Goal: Task Accomplishment & Management: Use online tool/utility

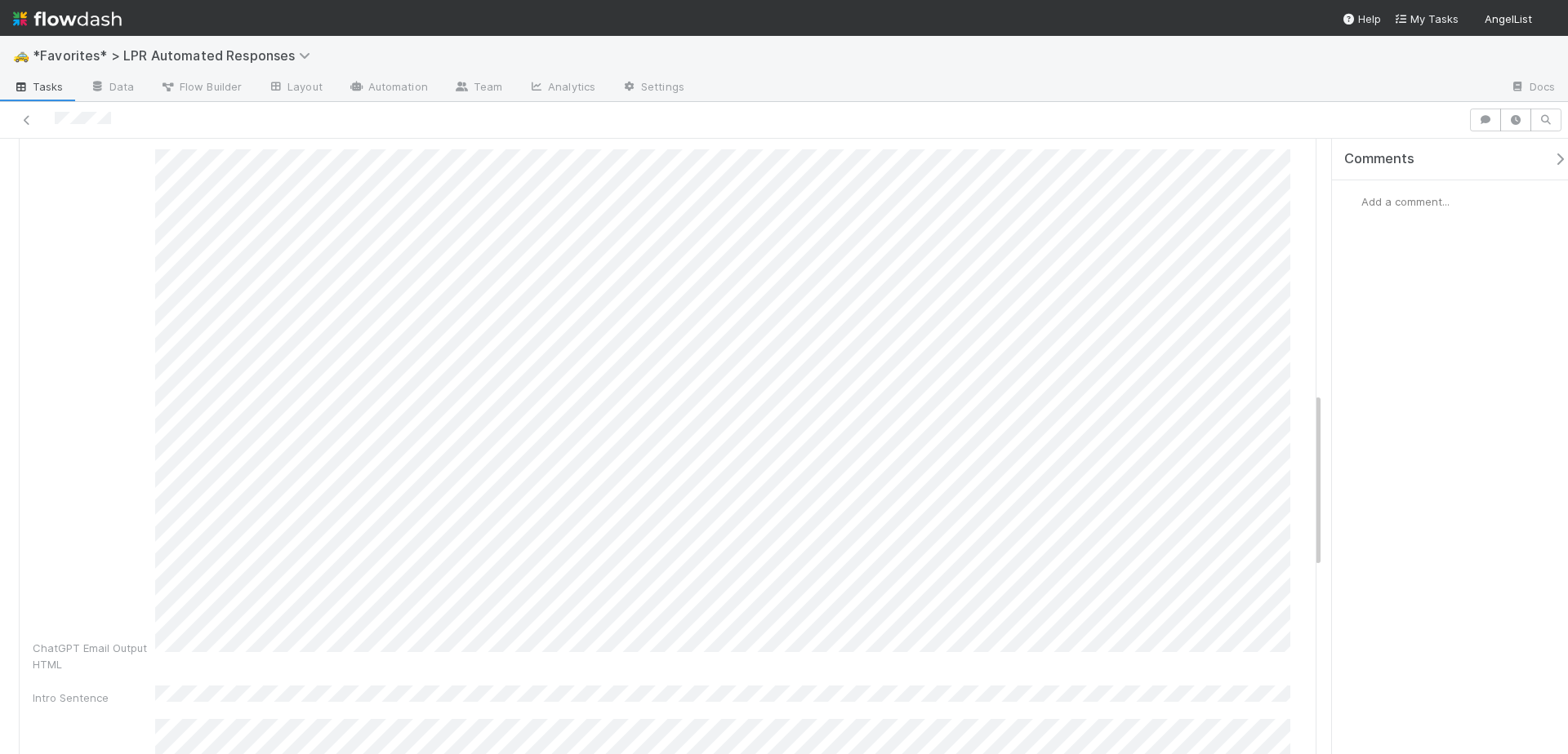
scroll to position [894, 0]
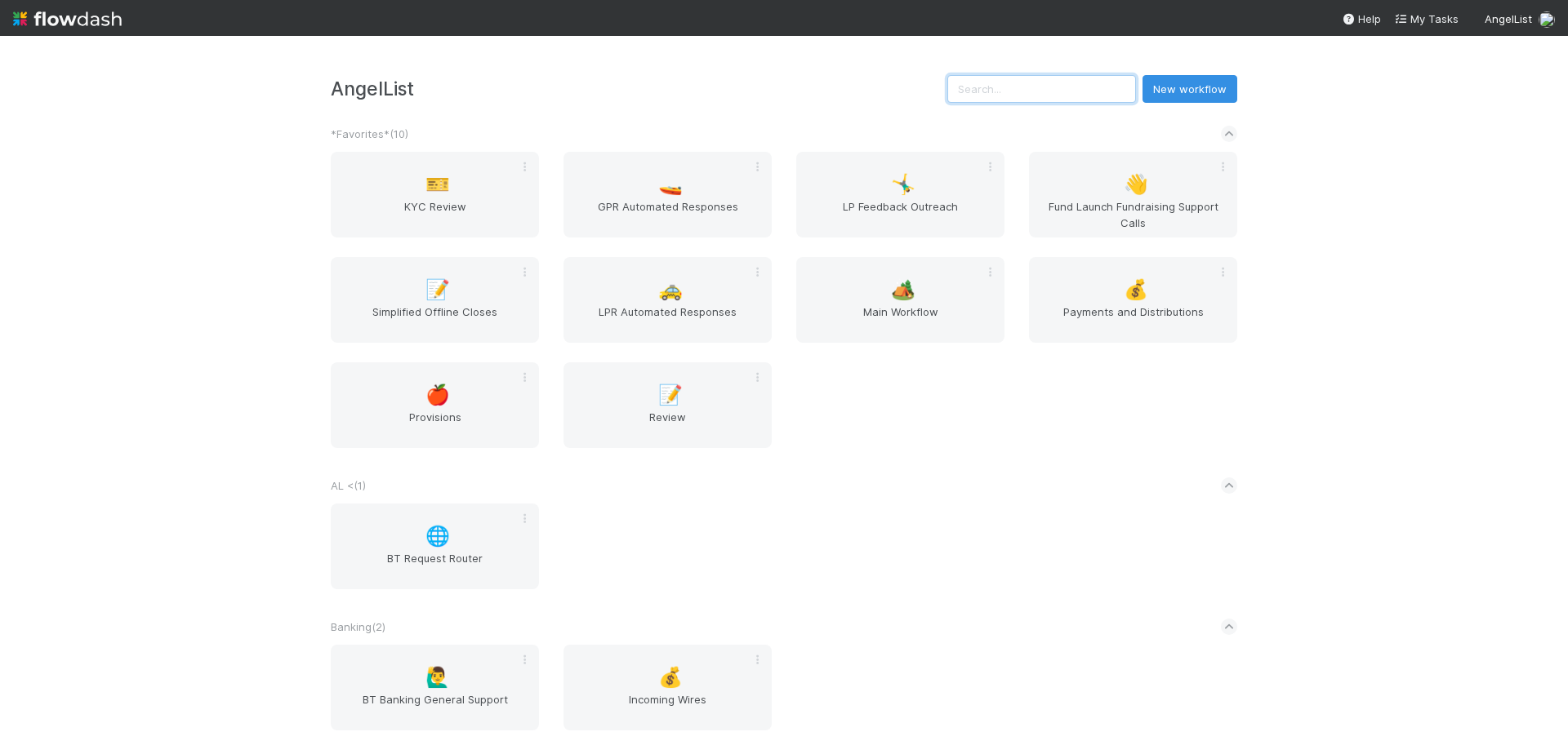
click at [1101, 90] on input "text" at bounding box center [1041, 88] width 189 height 28
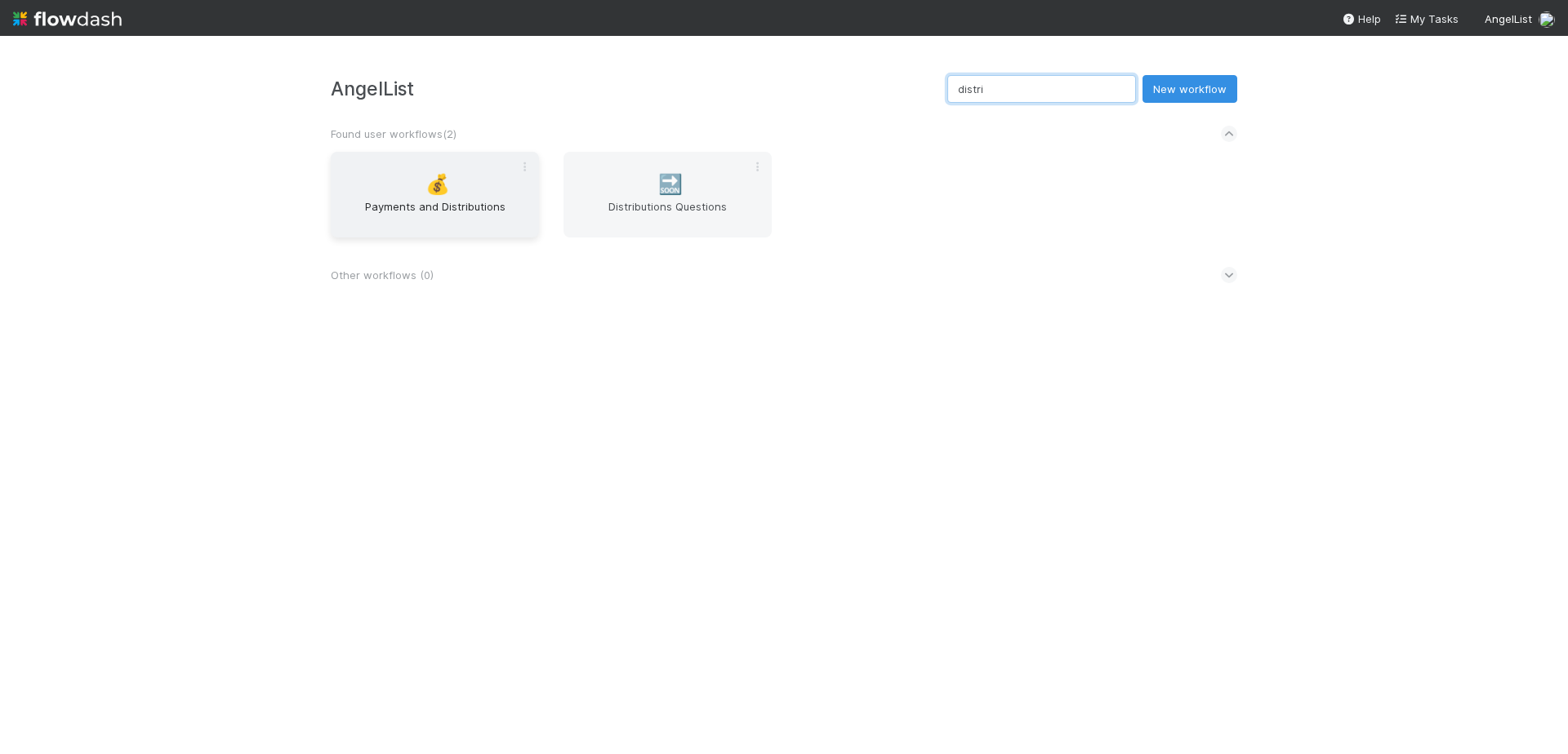
type input "distri"
click at [473, 189] on div "💰 Payments and Distributions" at bounding box center [434, 195] width 208 height 86
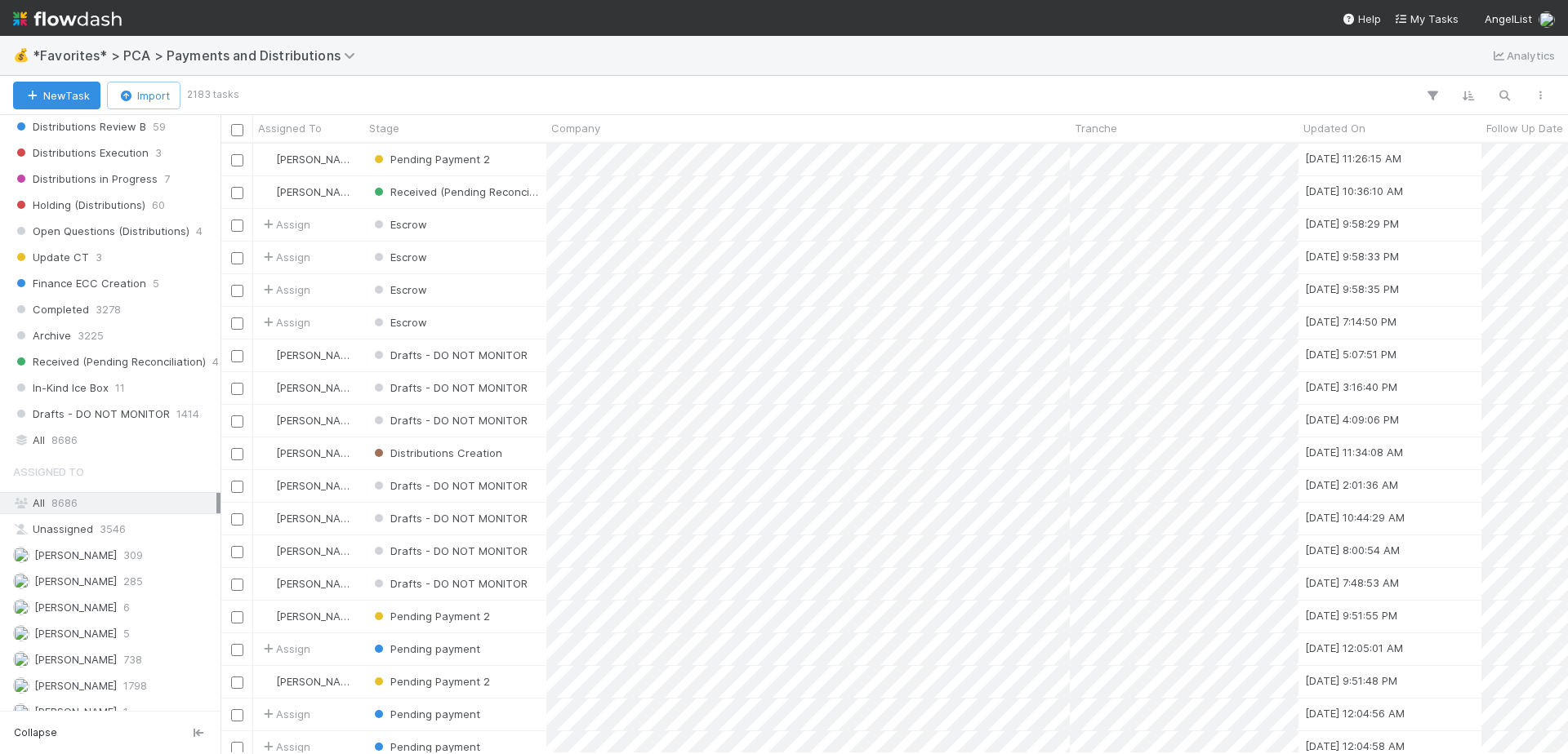
scroll to position [1294, 0]
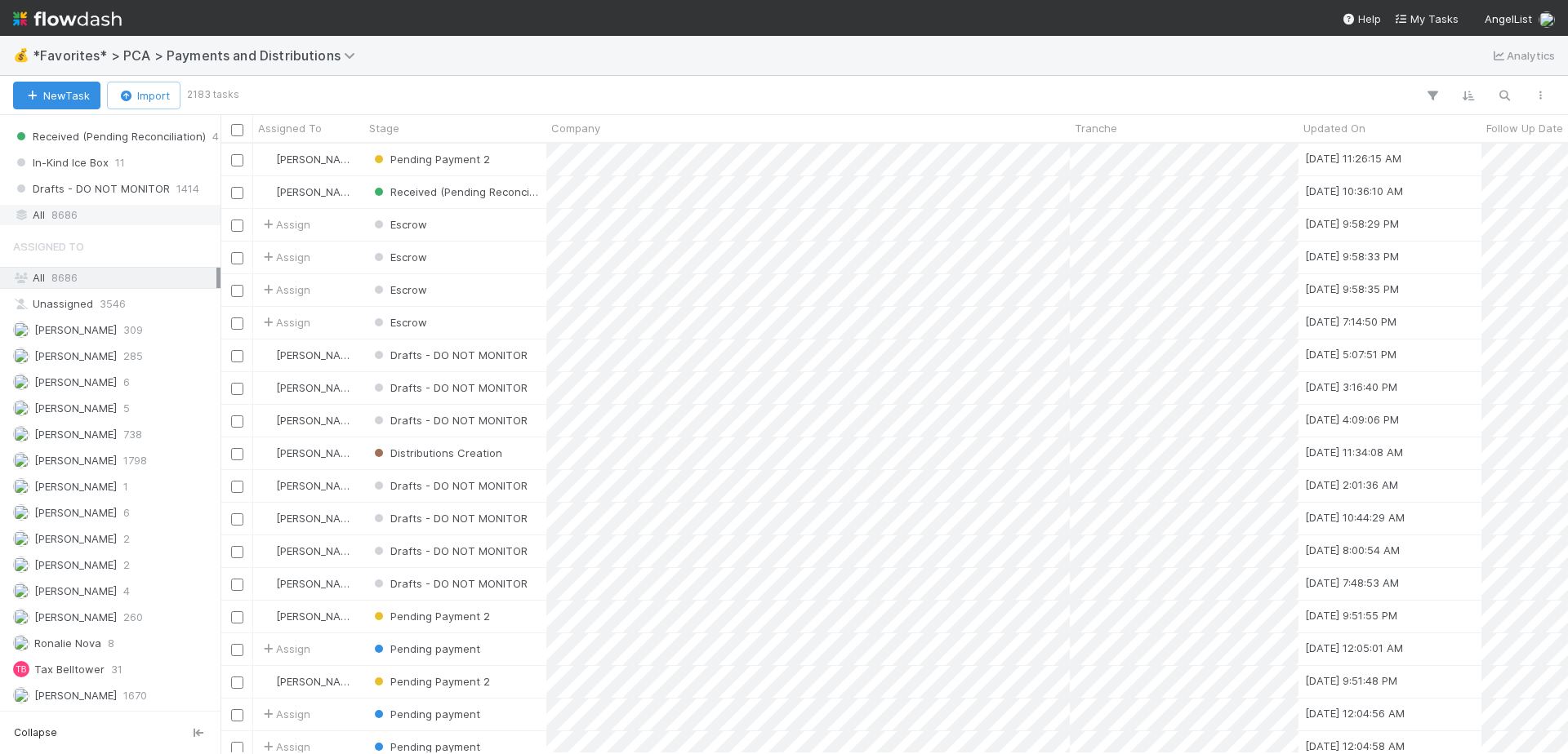
drag, startPoint x: 81, startPoint y: 229, endPoint x: 80, endPoint y: 217, distance: 12.0
click at [81, 228] on div "Saved Views 🌶️ My Tasks 0 💡 Follow Ups [DATE] (Payments) 2 🏧 Follow Ups [DATE] …" at bounding box center [110, 413] width 220 height 596
click at [80, 215] on div "All 8686" at bounding box center [114, 215] width 203 height 20
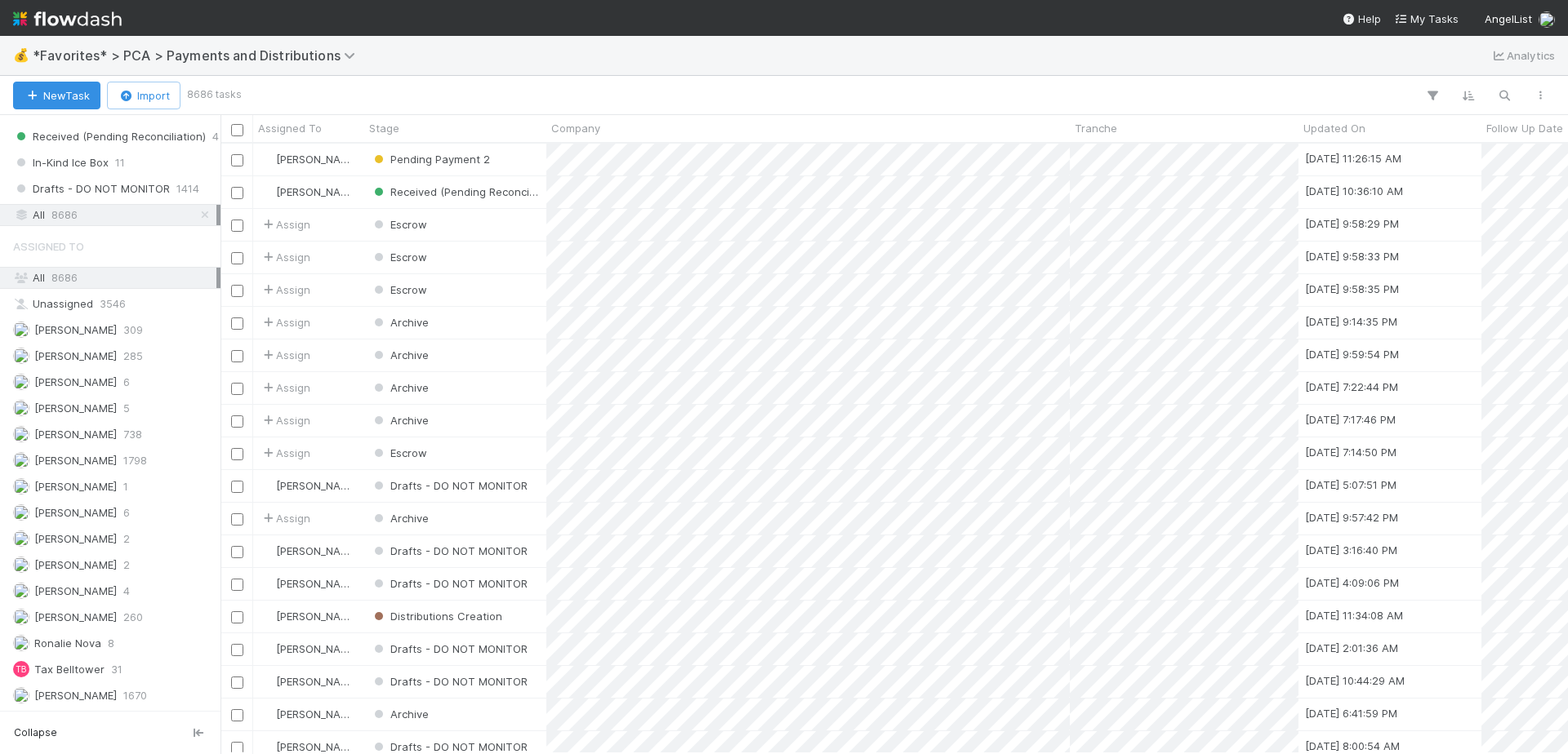
scroll to position [597, 1334]
click at [1500, 96] on icon "button" at bounding box center [1503, 95] width 16 height 14
type input "atomic alchemy"
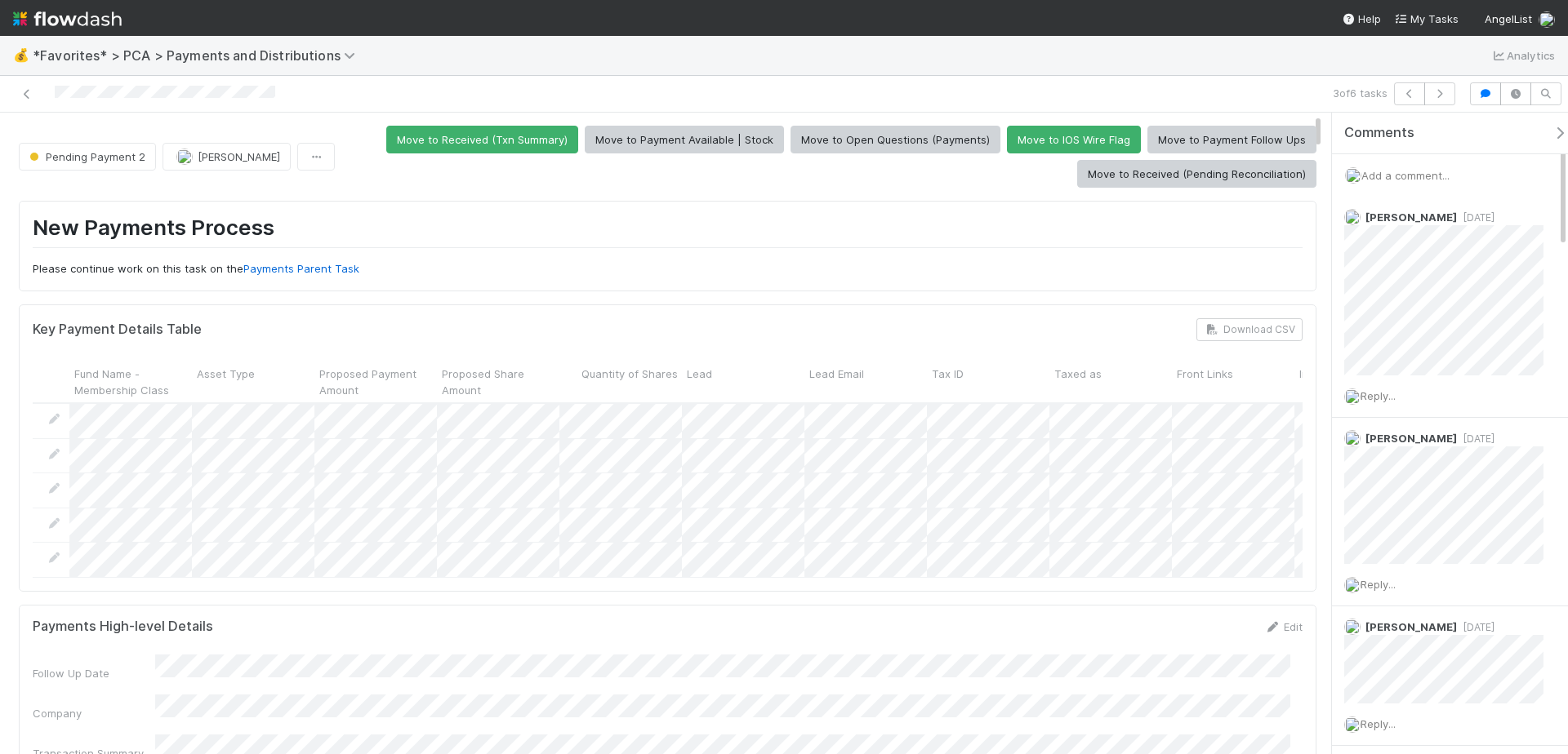
scroll to position [10, 0]
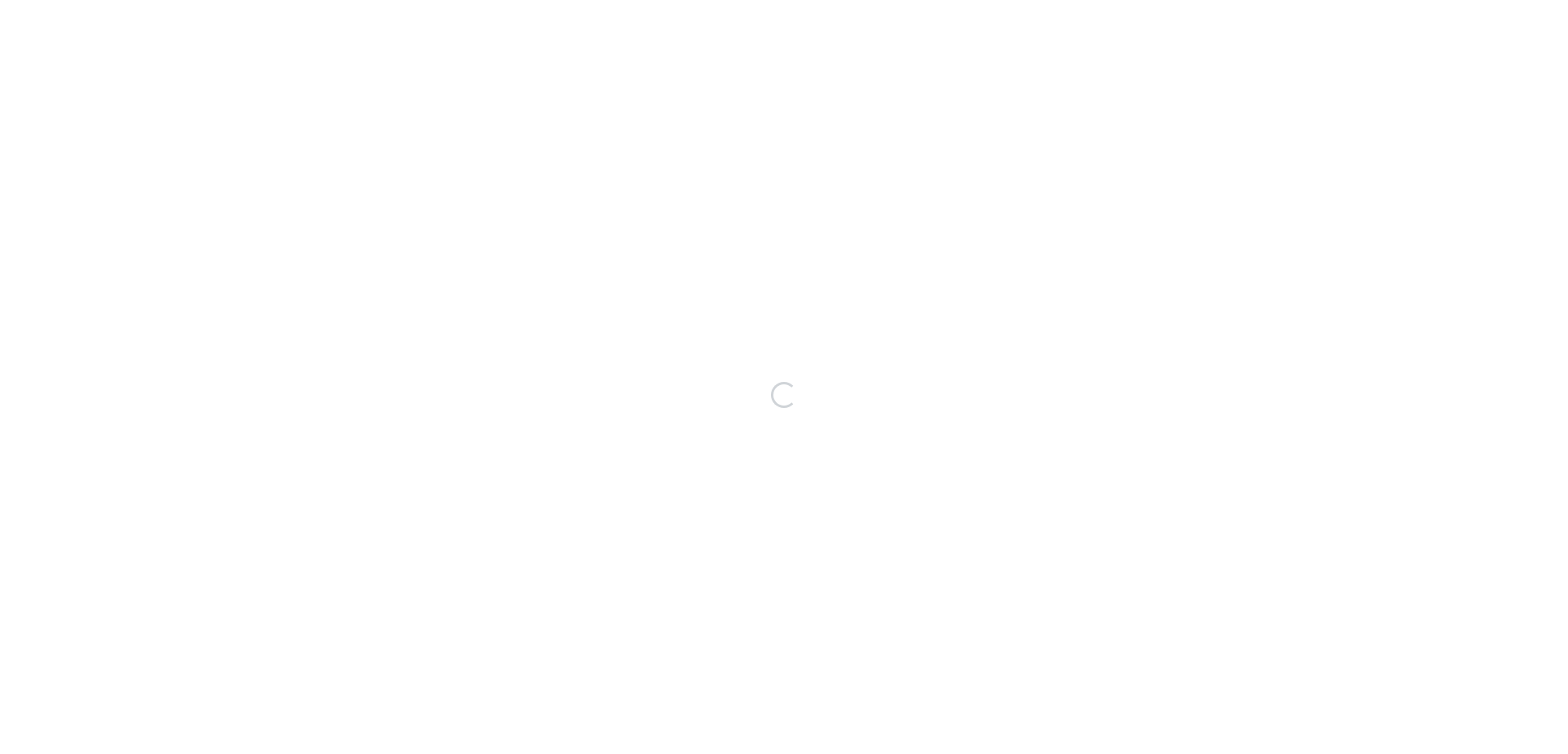
click at [350, 323] on div "Loading..." at bounding box center [784, 395] width 1568 height 718
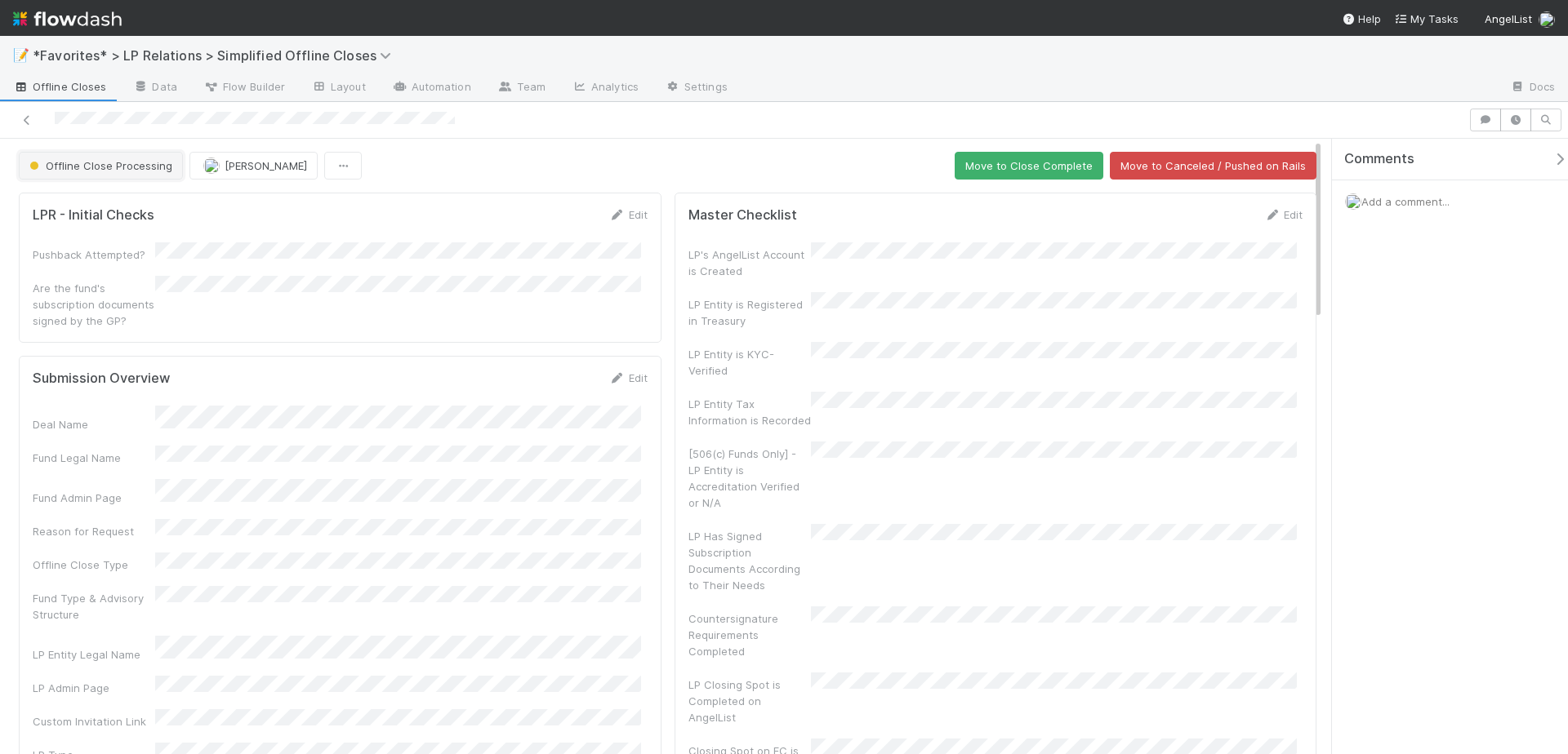
click at [117, 168] on span "Offline Close Processing" at bounding box center [99, 165] width 146 height 13
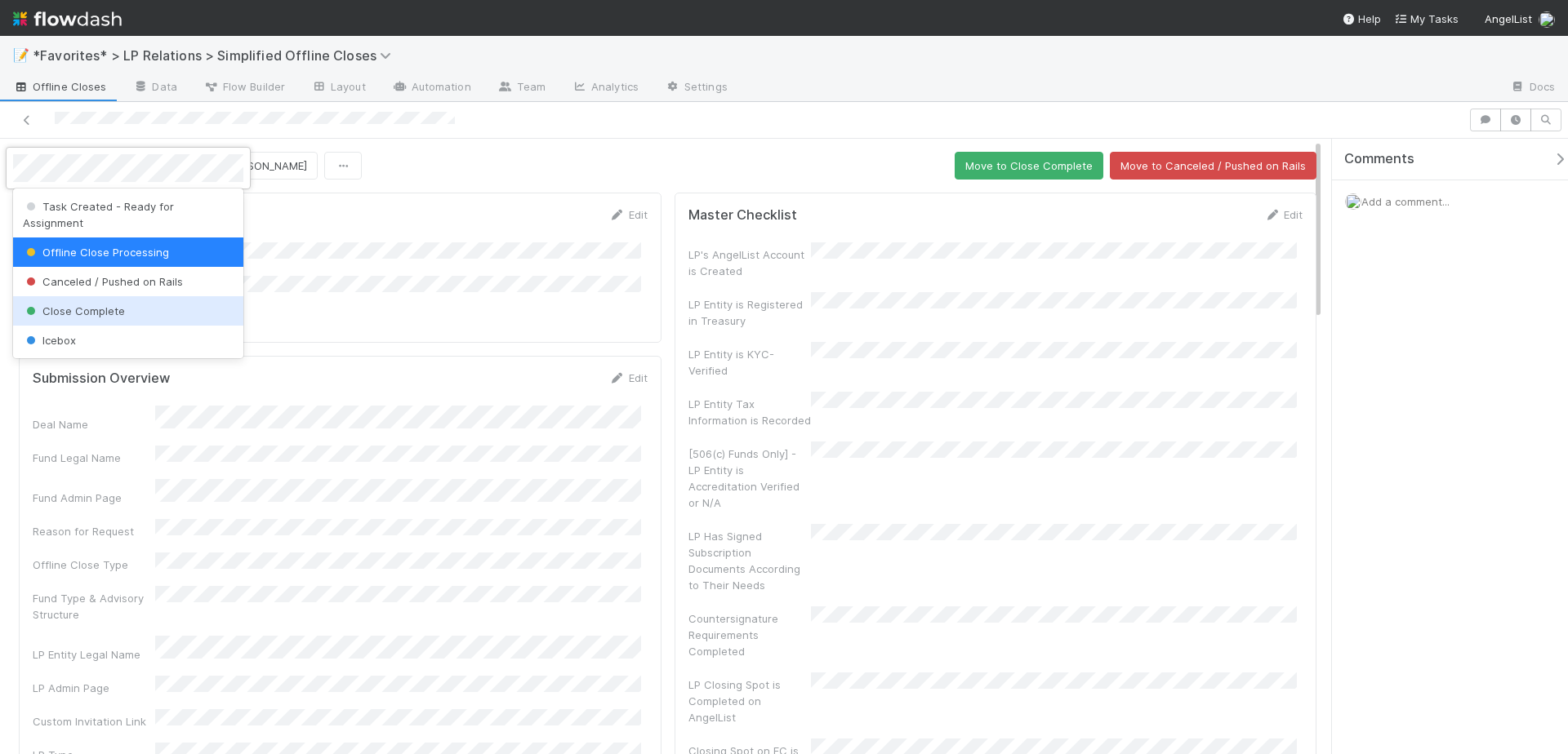
click at [102, 304] on span "Close Complete" at bounding box center [73, 310] width 102 height 13
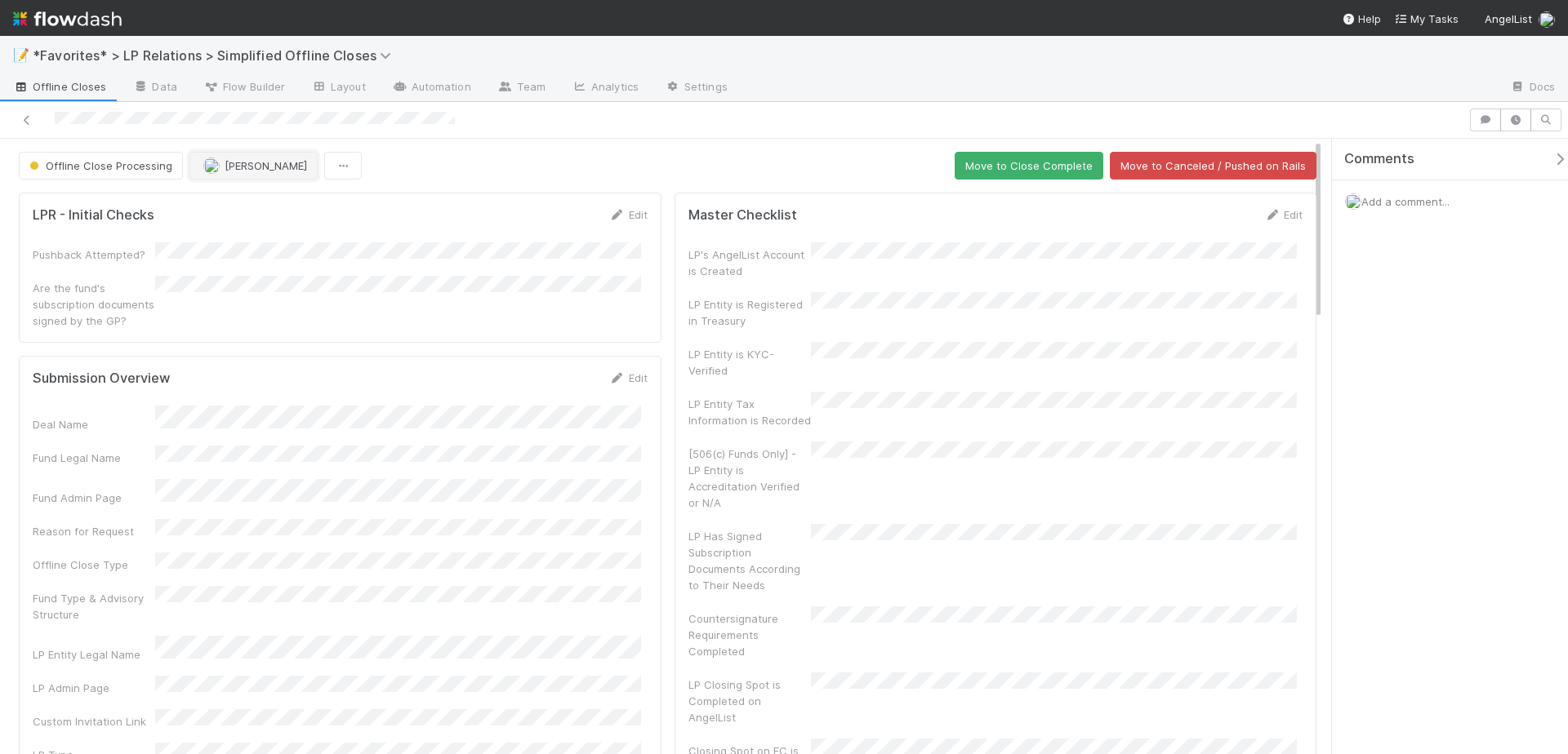
click at [214, 168] on img "button" at bounding box center [211, 165] width 16 height 16
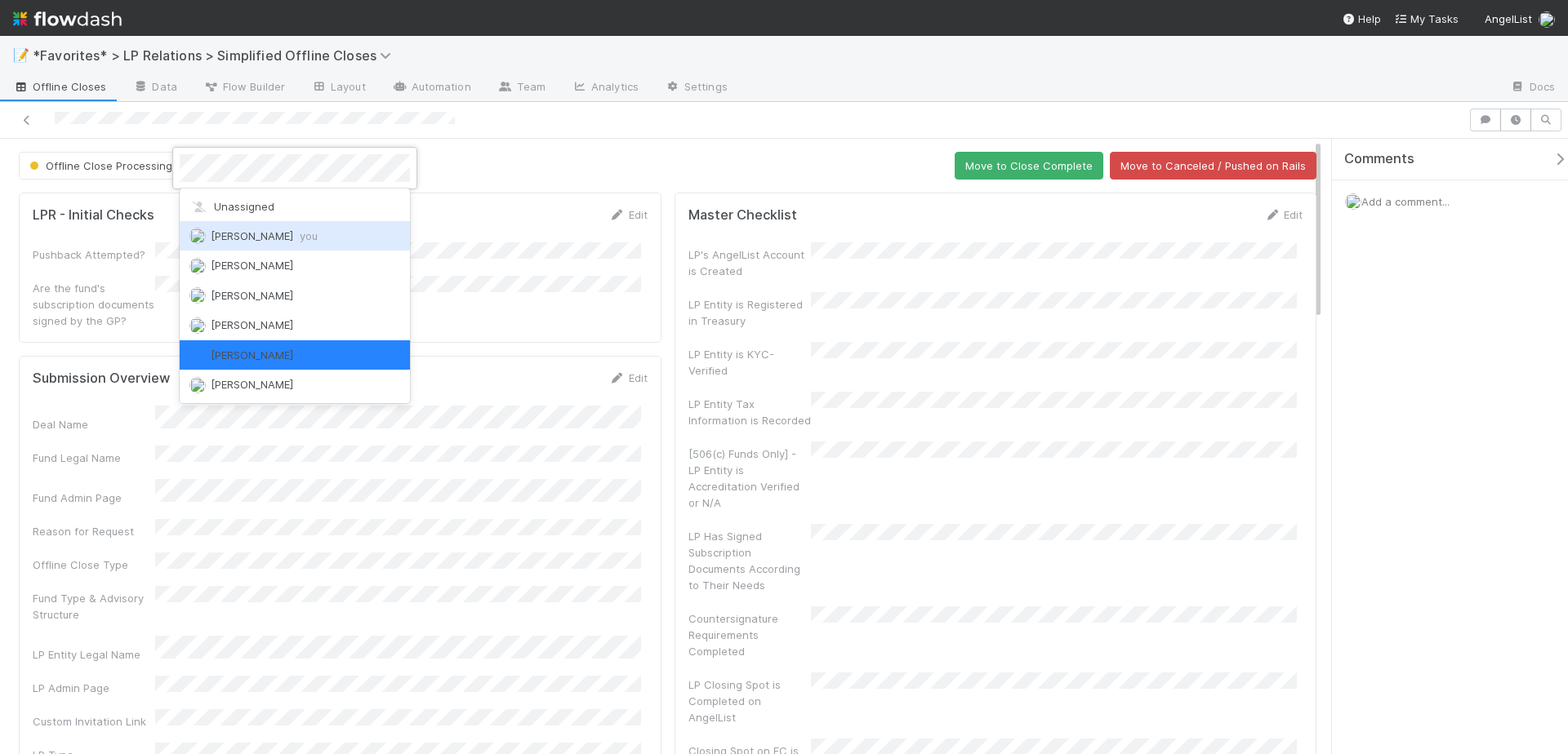
click at [307, 236] on span "you" at bounding box center [308, 235] width 18 height 13
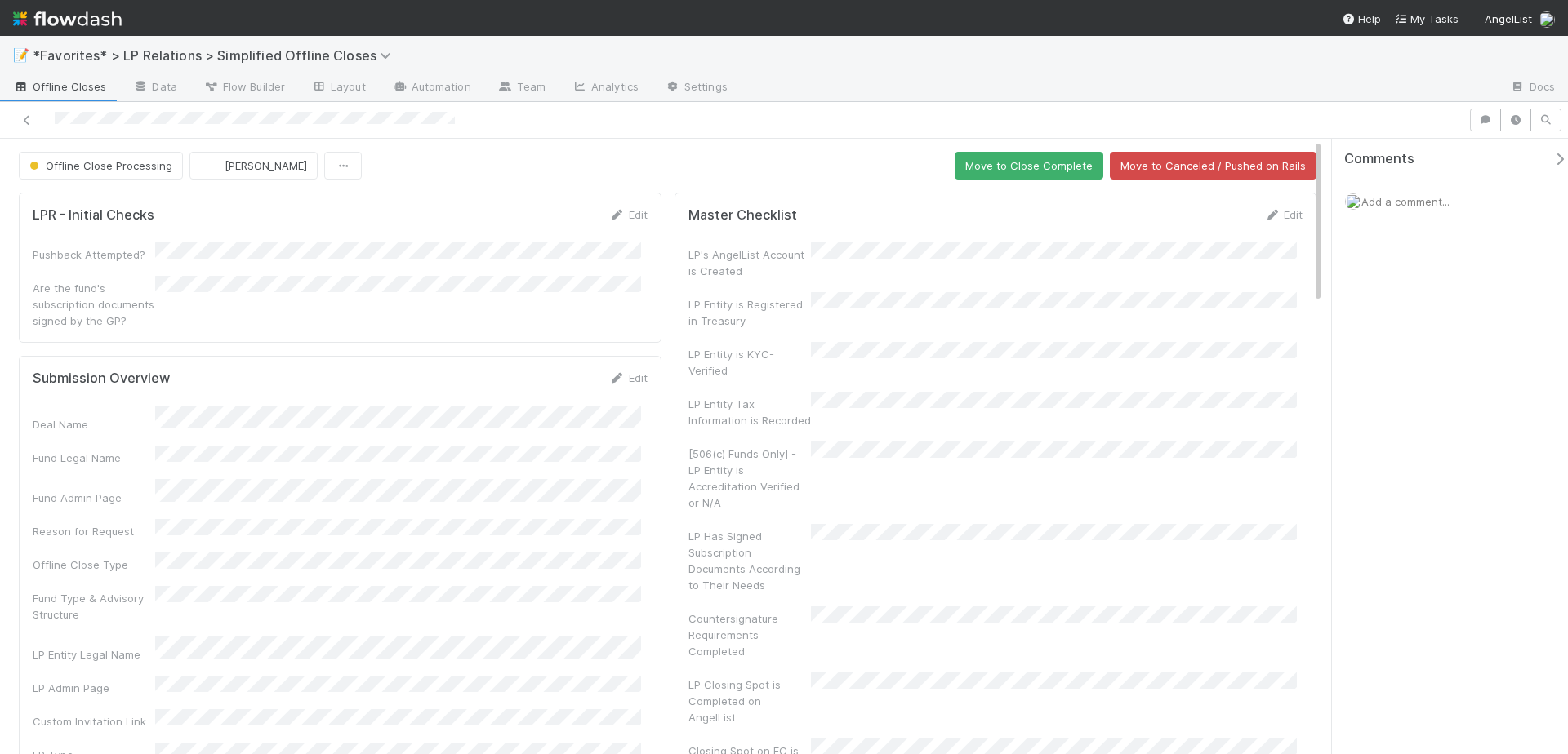
drag, startPoint x: 643, startPoint y: 168, endPoint x: 619, endPoint y: 163, distance: 24.5
click at [642, 168] on div "Offline Close Processing Maxim Kalinkin Move to Close Complete Move to Canceled…" at bounding box center [667, 165] width 1297 height 28
drag, startPoint x: 500, startPoint y: 160, endPoint x: 779, endPoint y: 147, distance: 279.3
click at [500, 160] on div "Offline Close Processing Maxim Kalinkin Move to Close Complete Move to Canceled…" at bounding box center [667, 165] width 1297 height 28
click at [1025, 163] on button "Move to Close Complete" at bounding box center [1028, 165] width 148 height 28
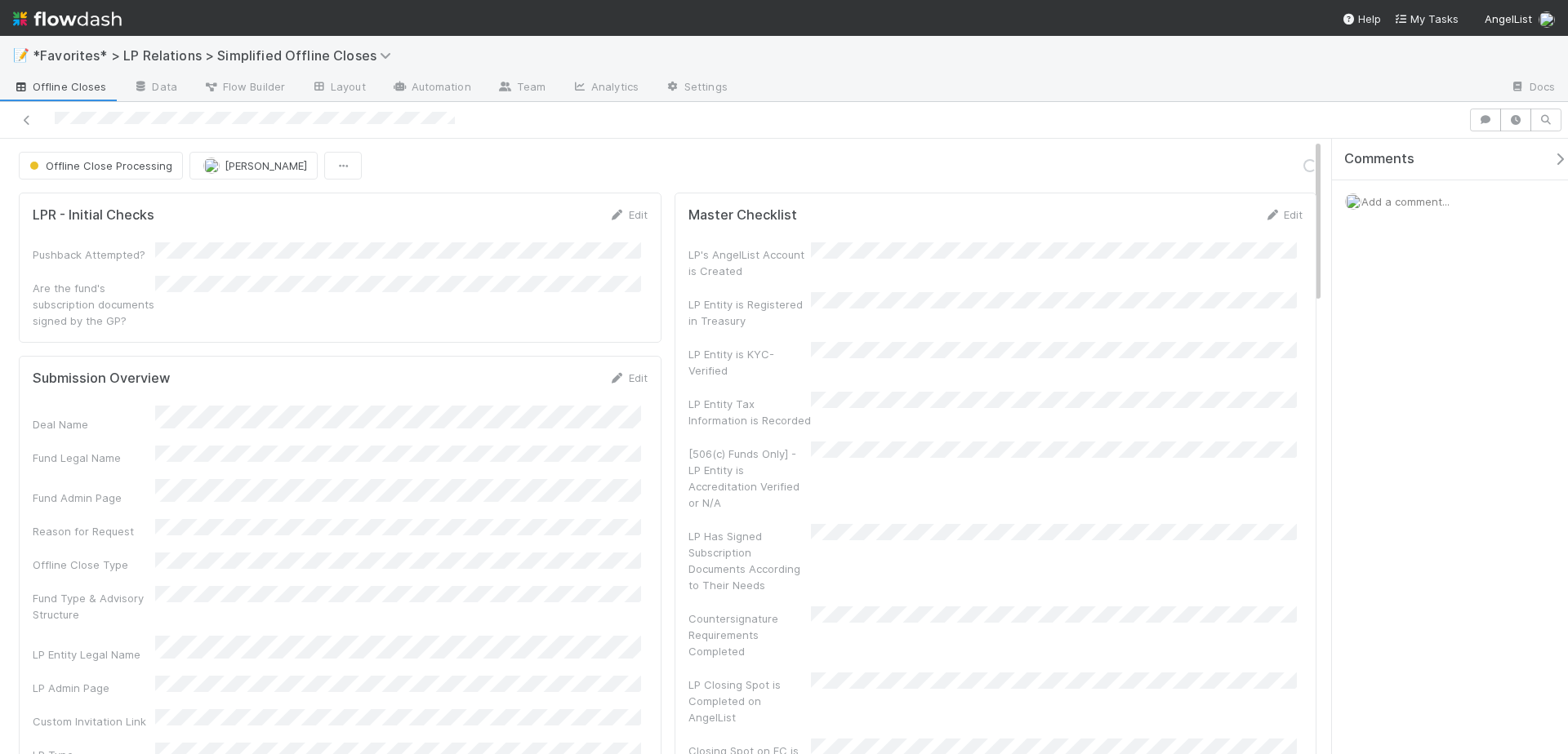
click at [650, 153] on div "Offline Close Processing Maxim Kalinkin Loading..." at bounding box center [667, 165] width 1297 height 28
click at [1050, 76] on div at bounding box center [1118, 88] width 756 height 26
